Goal: Information Seeking & Learning: Learn about a topic

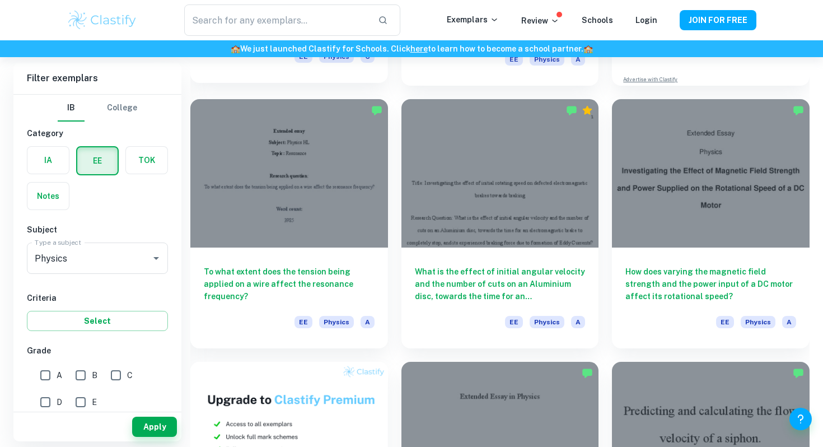
scroll to position [307, 0]
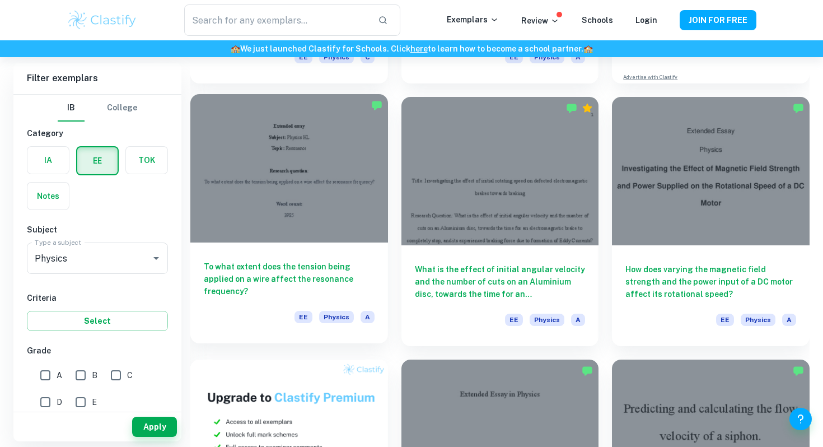
click at [350, 283] on h6 "To what extent does the tension being applied on a wire affect the resonance fr…" at bounding box center [289, 278] width 171 height 37
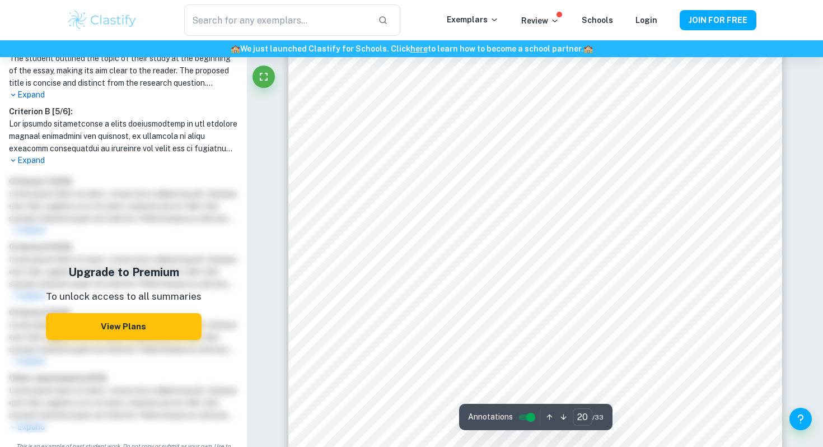
scroll to position [12898, 0]
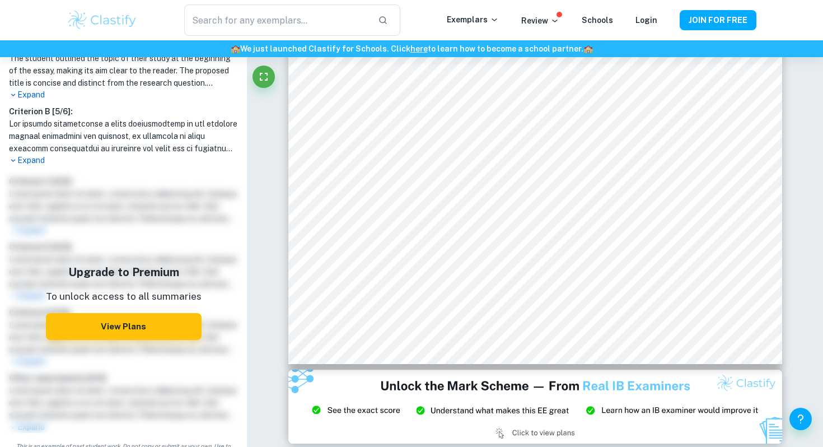
click at [41, 162] on p "Expand" at bounding box center [123, 160] width 229 height 12
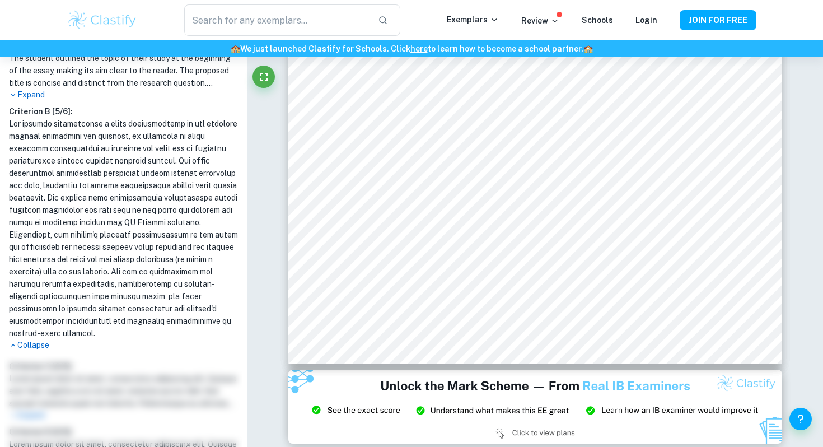
click at [36, 90] on p "Expand" at bounding box center [123, 95] width 229 height 12
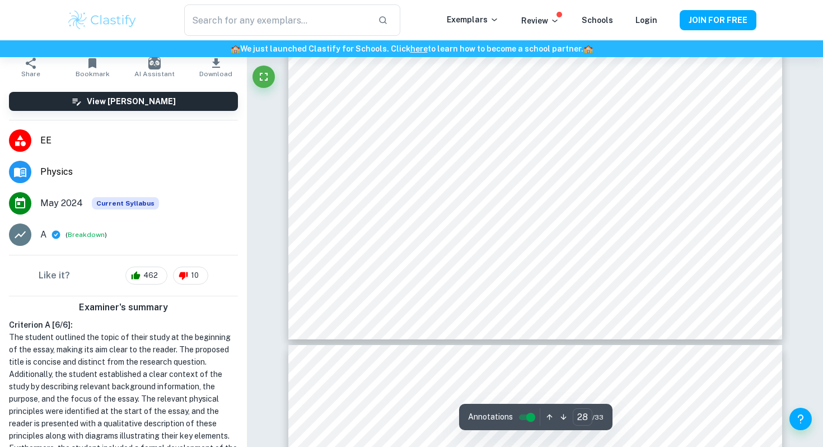
scroll to position [18239, 0]
type input "29"
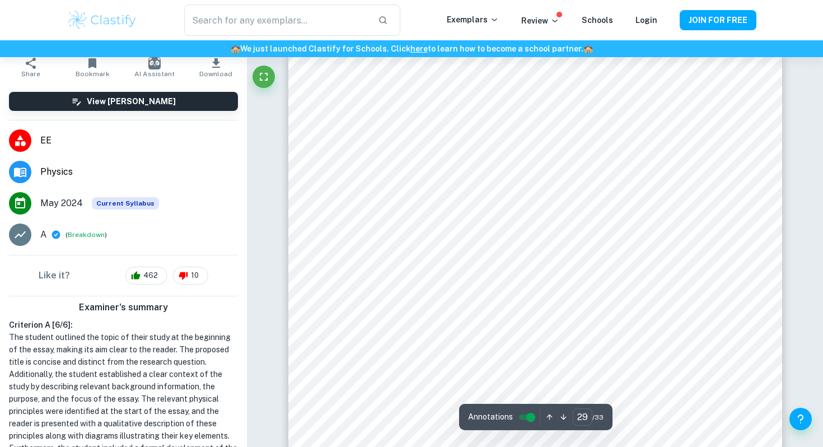
scroll to position [18529, 0]
